Goal: Information Seeking & Learning: Learn about a topic

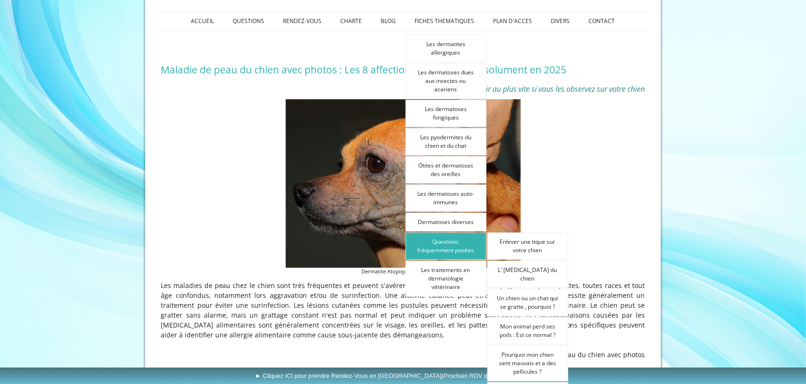
scroll to position [141, 0]
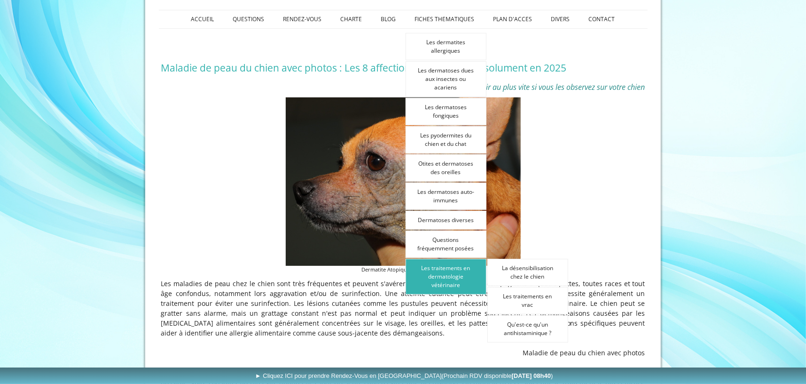
click at [450, 275] on link "Les traitements en dermatologie vétérinaire" at bounding box center [446, 277] width 81 height 36
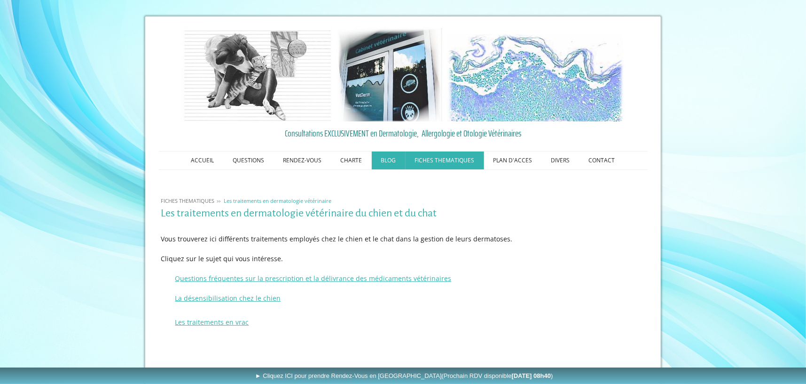
click at [397, 157] on link "BLOG" at bounding box center [389, 160] width 34 height 18
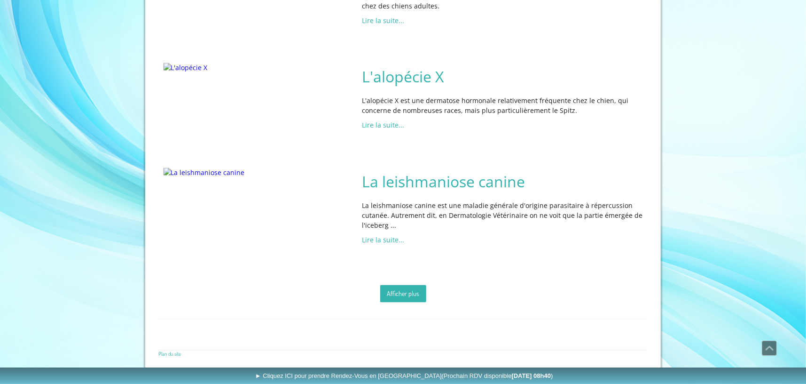
scroll to position [1619, 0]
click at [408, 292] on link "Afficher plus" at bounding box center [403, 293] width 46 height 17
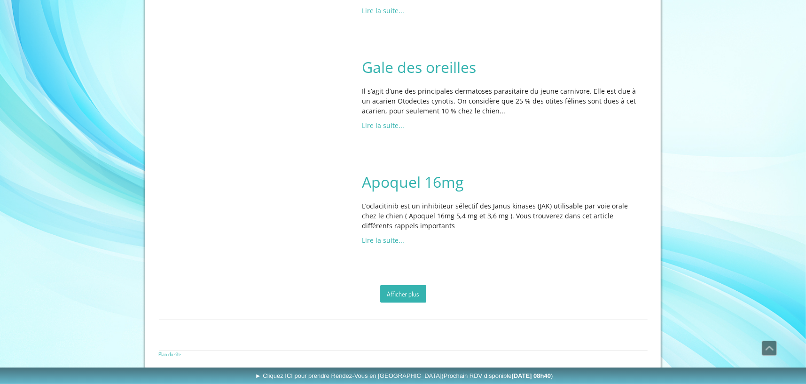
scroll to position [3171, 0]
